Goal: Information Seeking & Learning: Check status

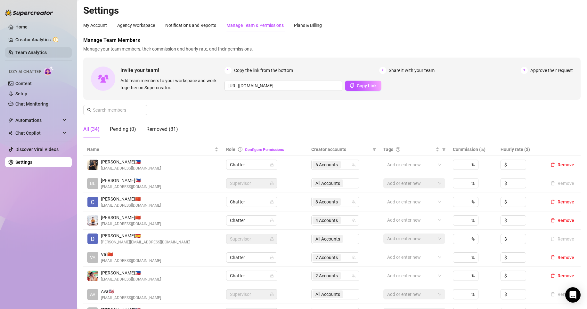
click at [37, 50] on link "Team Analytics" at bounding box center [30, 52] width 31 height 5
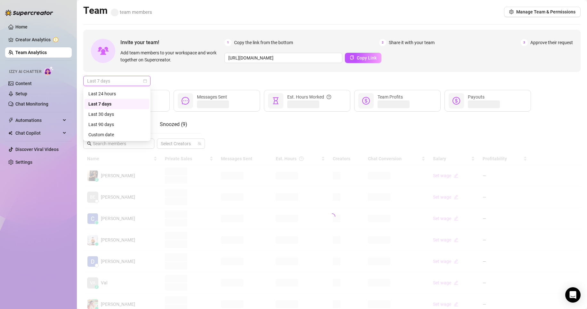
click at [131, 82] on span "Last 7 days" at bounding box center [117, 81] width 60 height 10
click at [100, 131] on div "Custom date" at bounding box center [117, 135] width 65 height 10
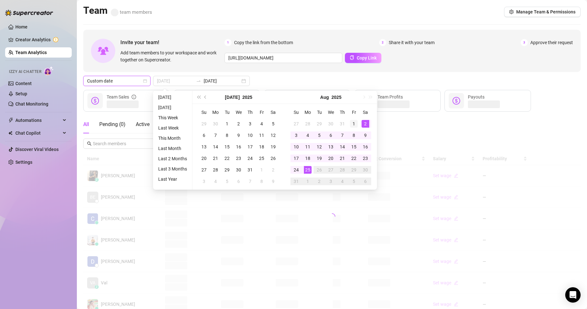
type input "[DATE]"
click at [354, 123] on div "1" at bounding box center [354, 124] width 8 height 8
click at [307, 170] on div "25" at bounding box center [308, 170] width 8 height 8
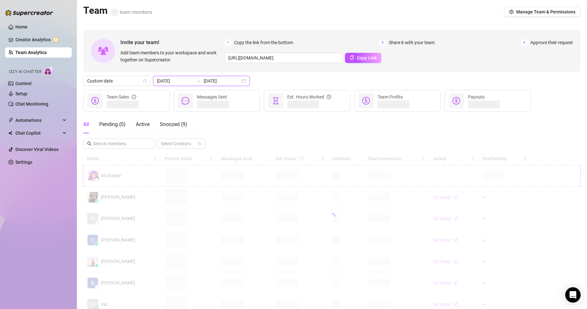
click at [218, 78] on input "[DATE]" at bounding box center [222, 81] width 37 height 7
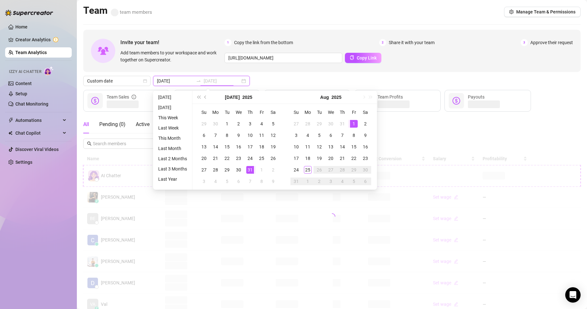
type input "[DATE]"
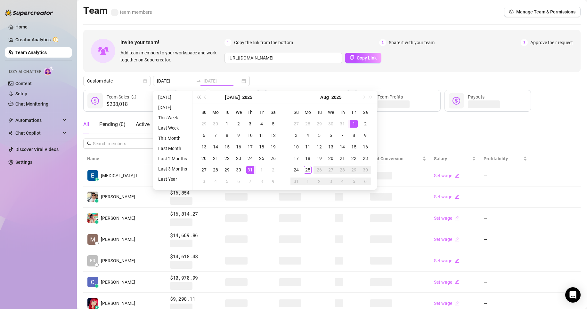
click at [247, 169] on div "31" at bounding box center [250, 170] width 8 height 8
click at [306, 171] on div "25" at bounding box center [308, 170] width 8 height 8
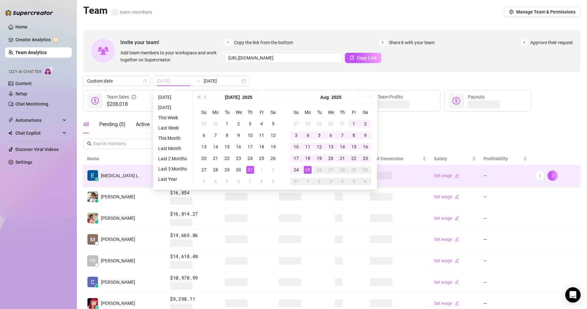
type input "[DATE]"
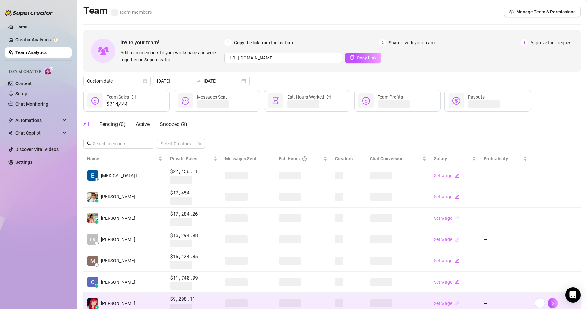
scroll to position [106, 0]
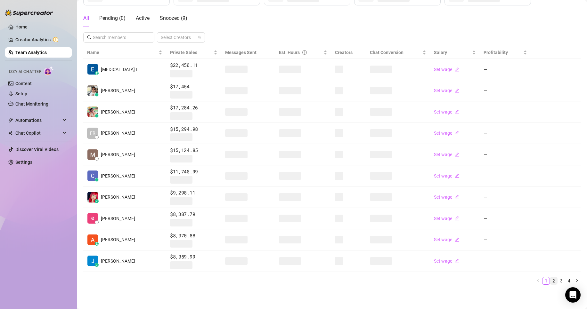
click at [550, 282] on link "2" at bounding box center [553, 281] width 7 height 7
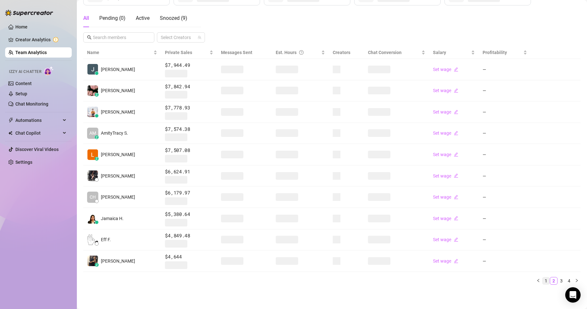
click at [543, 280] on link "1" at bounding box center [546, 281] width 7 height 7
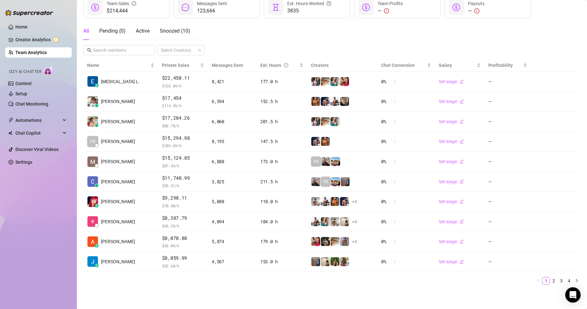
scroll to position [94, 0]
